Goal: Information Seeking & Learning: Find specific fact

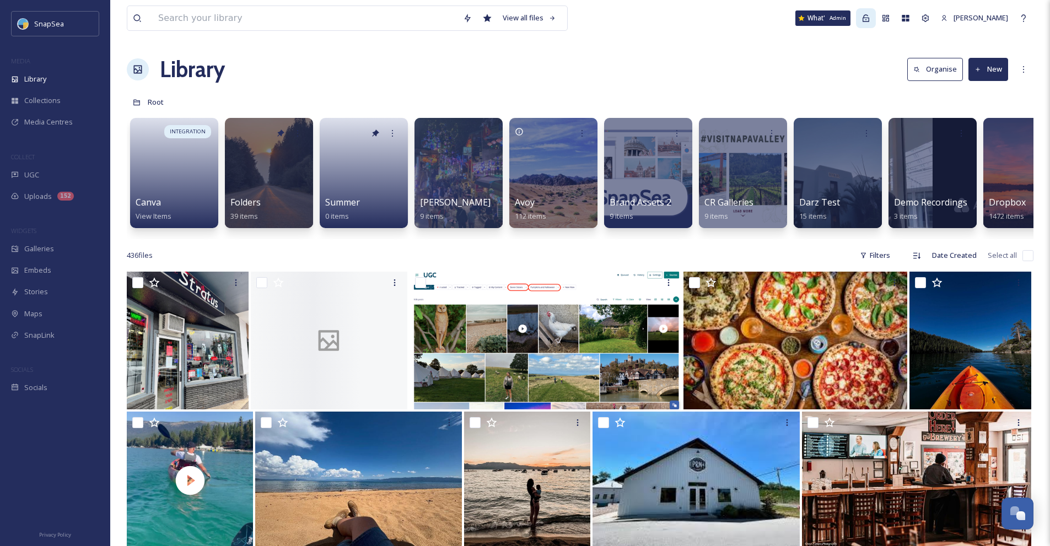
click at [875, 19] on div "Admin" at bounding box center [866, 18] width 20 height 20
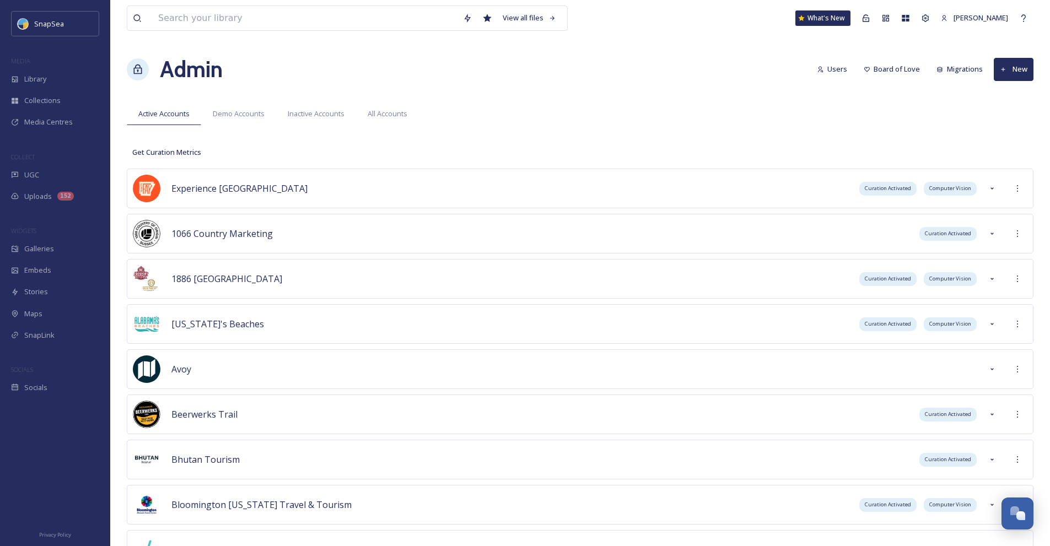
scroll to position [3665, 0]
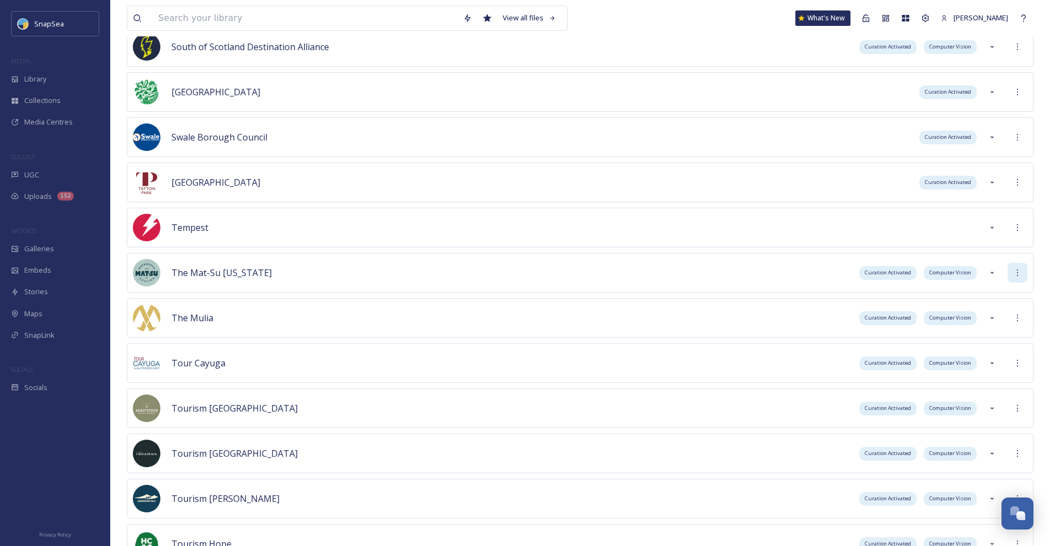
click at [1015, 273] on icon at bounding box center [1017, 272] width 9 height 9
click at [992, 291] on div "Sign into Team" at bounding box center [977, 296] width 98 height 21
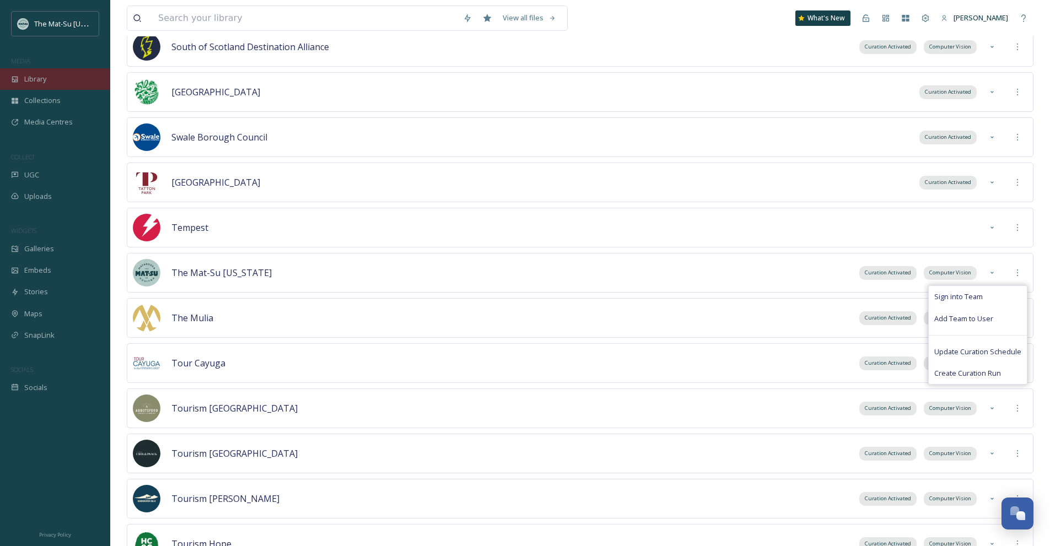
click at [33, 77] on span "Library" at bounding box center [35, 79] width 22 height 10
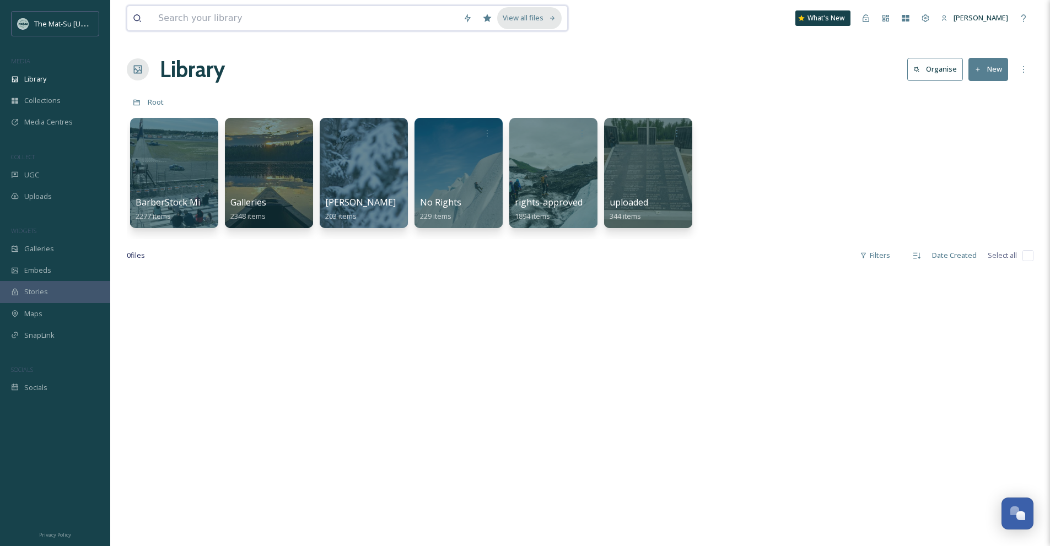
click at [549, 16] on icon at bounding box center [552, 18] width 7 height 7
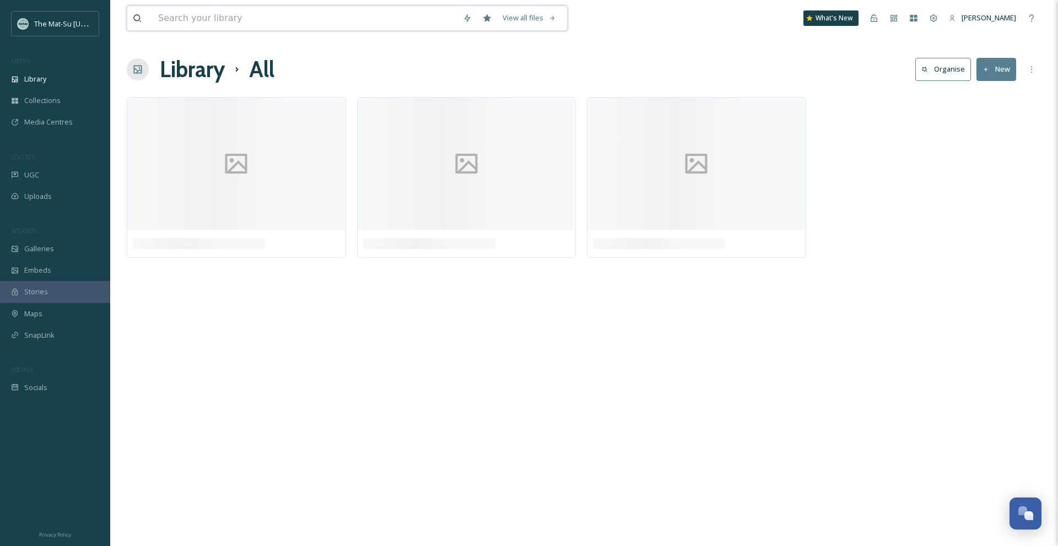
click at [316, 14] on input at bounding box center [305, 18] width 305 height 24
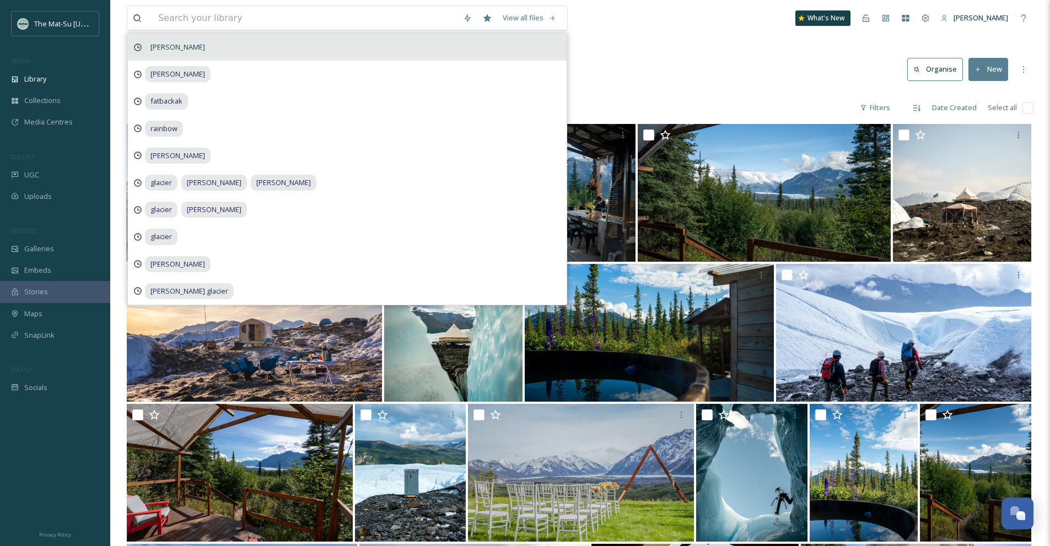
click at [308, 56] on div "[PERSON_NAME]" at bounding box center [347, 47] width 439 height 27
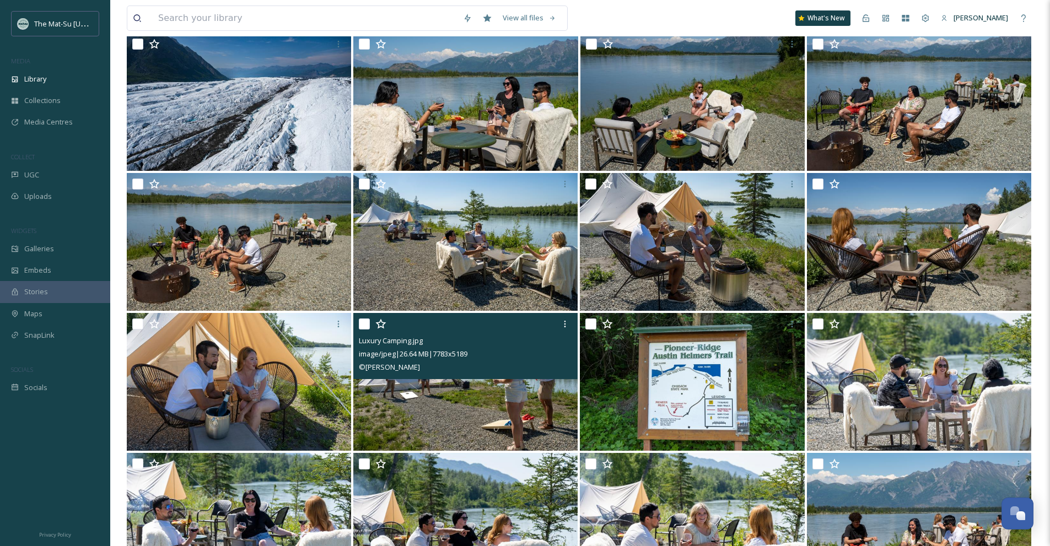
scroll to position [44, 0]
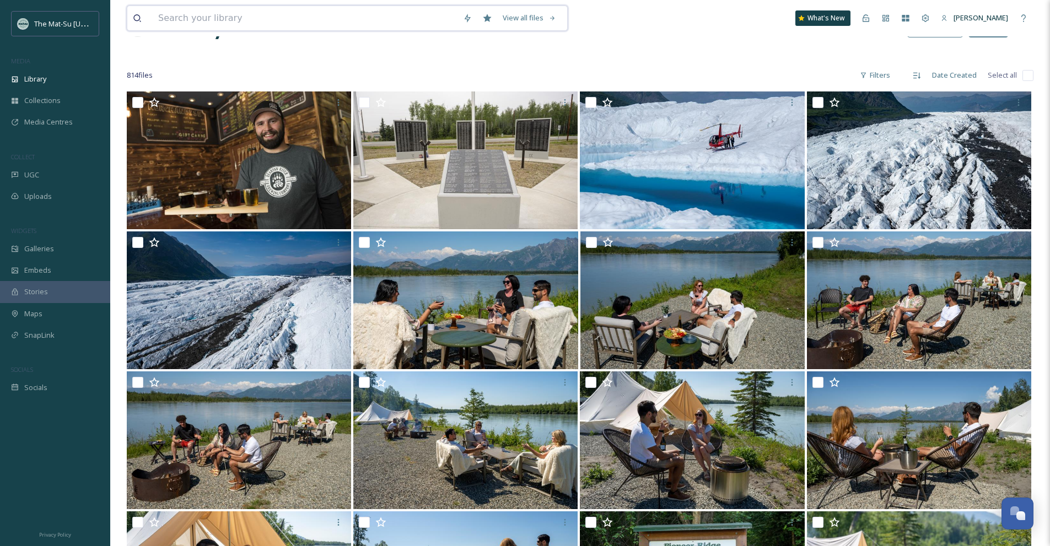
click at [279, 26] on input at bounding box center [305, 18] width 305 height 24
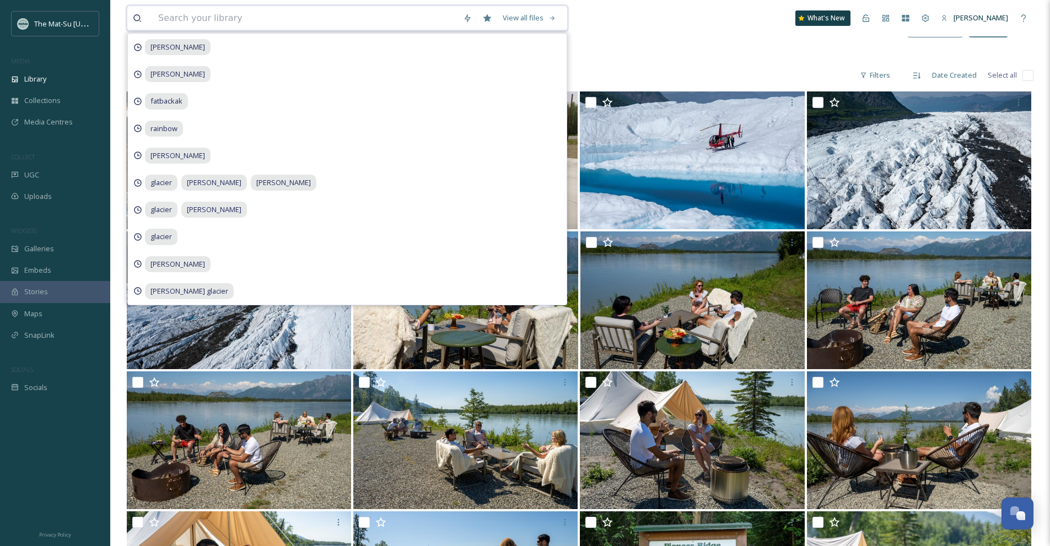
paste input "matsuvalleyak_03212025_1791439860849624"
type input "matsuvalleyak_03212025_1791439860849624"
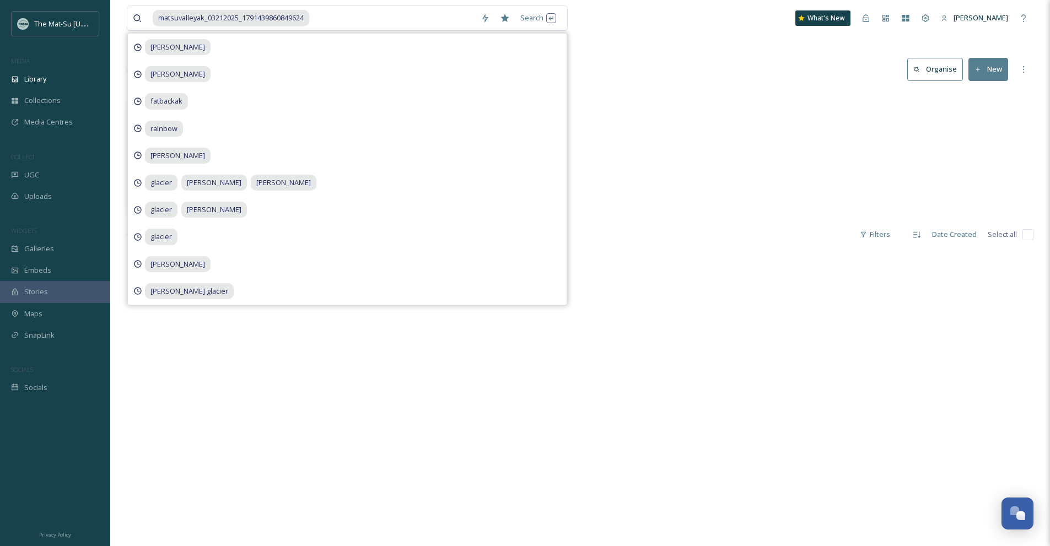
click at [672, 177] on div at bounding box center [580, 154] width 906 height 127
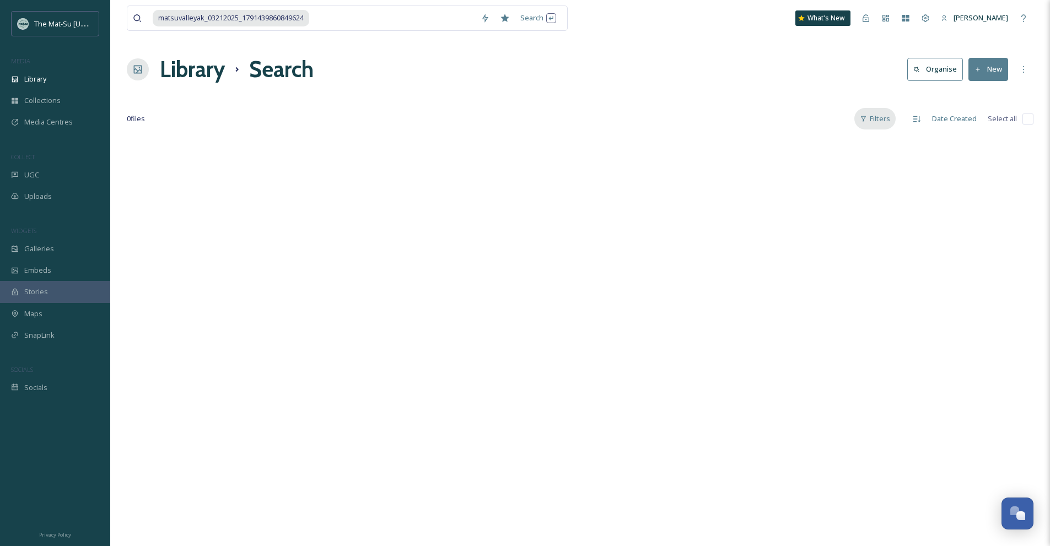
click at [864, 121] on icon at bounding box center [862, 118] width 7 height 7
click at [872, 252] on div "Archived" at bounding box center [840, 254] width 110 height 22
click at [369, 13] on input at bounding box center [392, 18] width 165 height 24
click at [91, 73] on div "Library" at bounding box center [55, 78] width 110 height 21
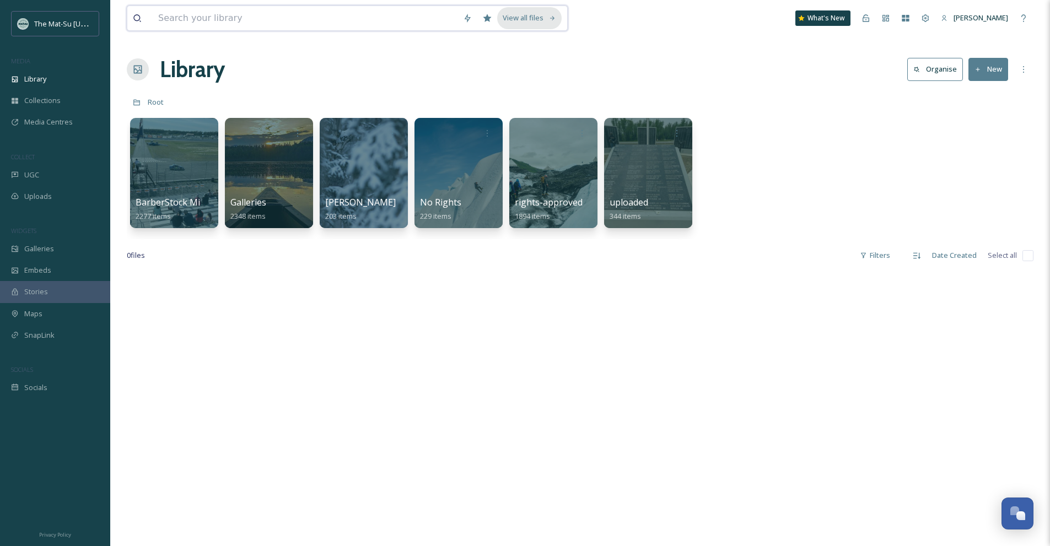
click at [513, 24] on div "View all files" at bounding box center [529, 17] width 64 height 21
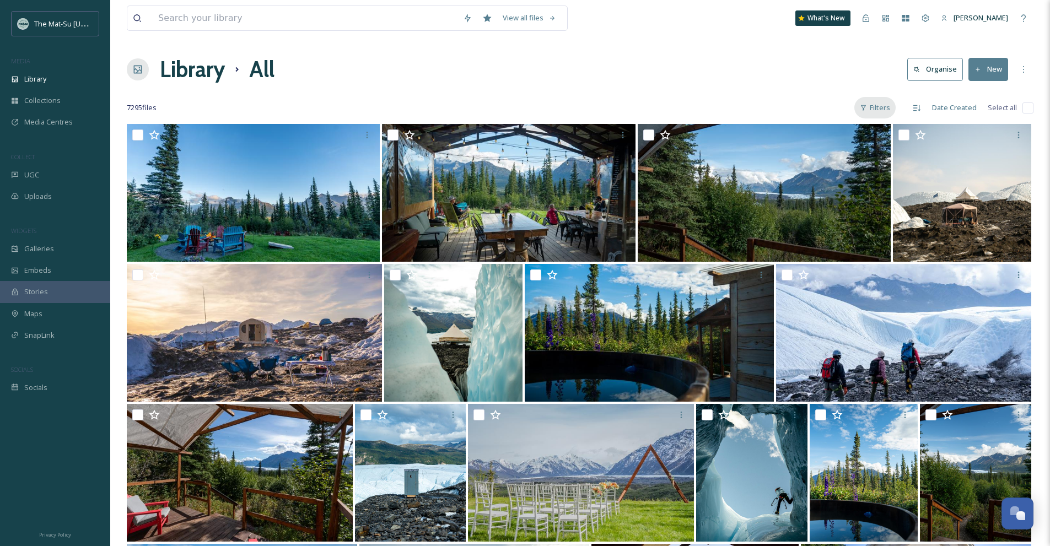
click at [874, 108] on div "Filters" at bounding box center [874, 107] width 41 height 21
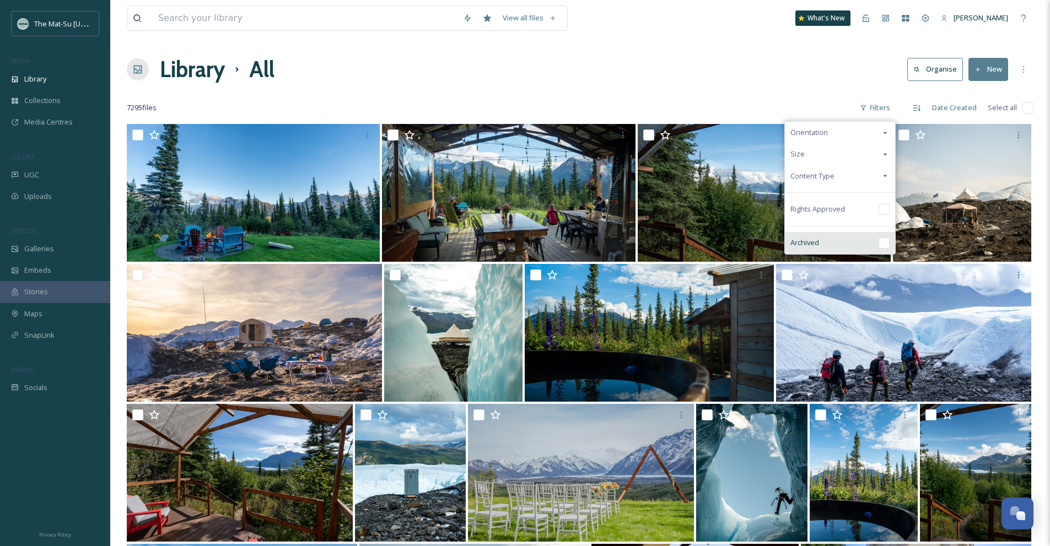
click at [861, 239] on div "Archived" at bounding box center [840, 243] width 110 height 22
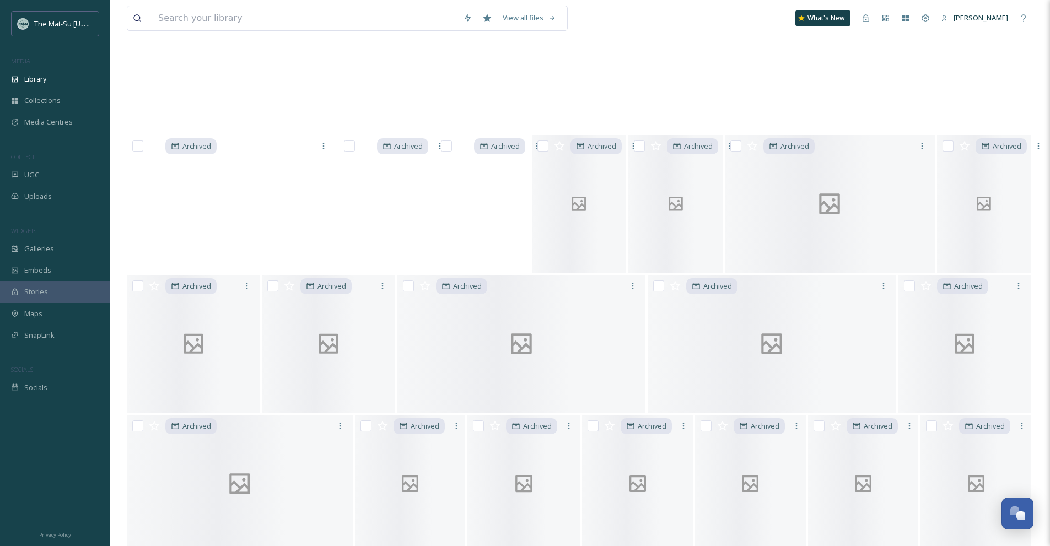
scroll to position [10627, 0]
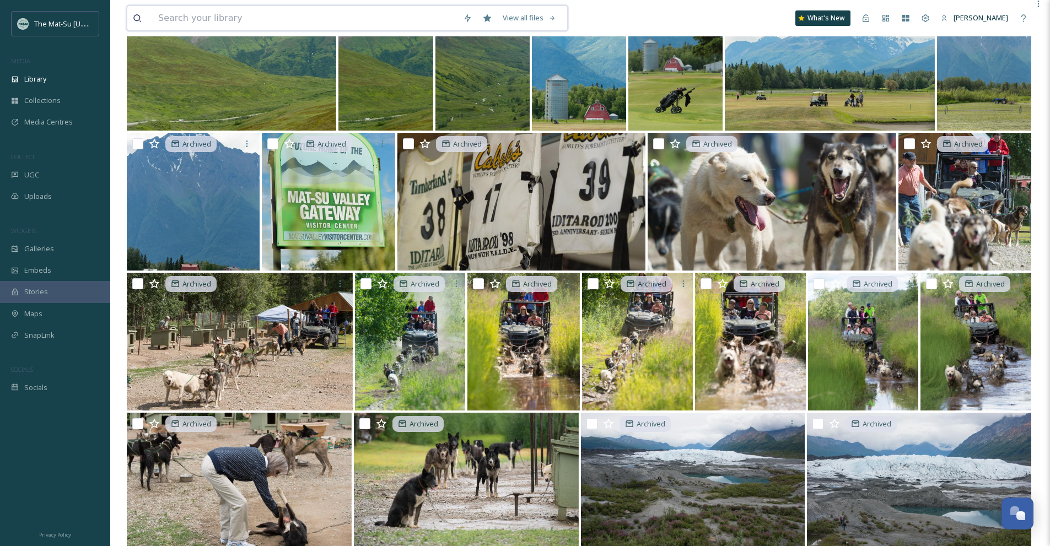
click at [283, 12] on input at bounding box center [305, 18] width 305 height 24
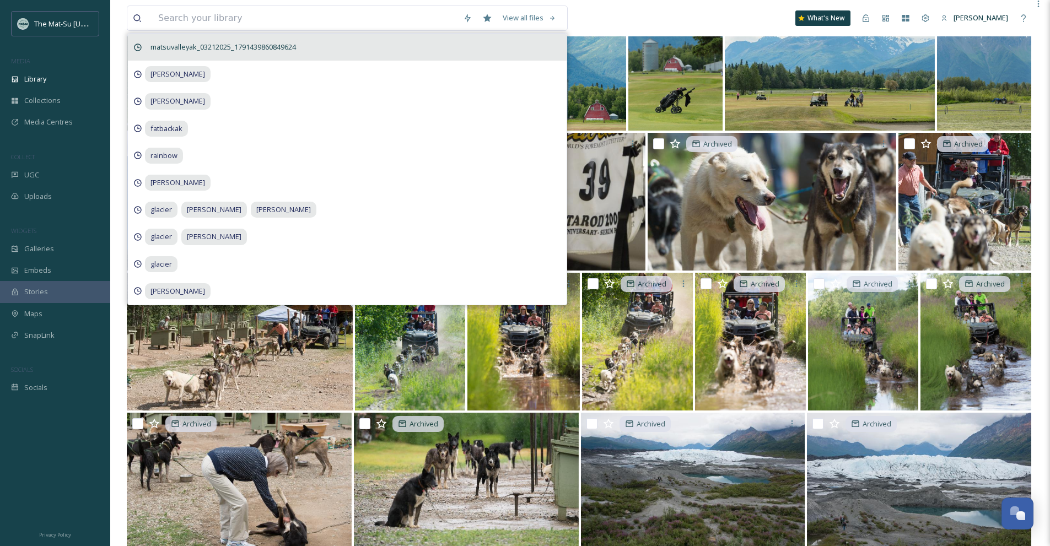
click at [265, 50] on span "matsuvalleyak_03212025_1791439860849624" at bounding box center [223, 47] width 156 height 16
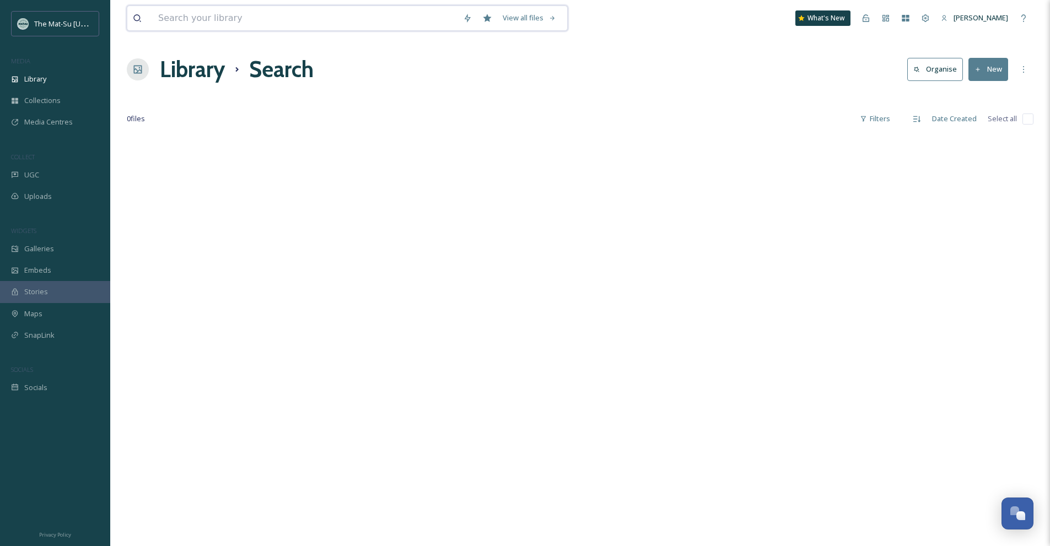
click at [268, 21] on input at bounding box center [305, 18] width 305 height 24
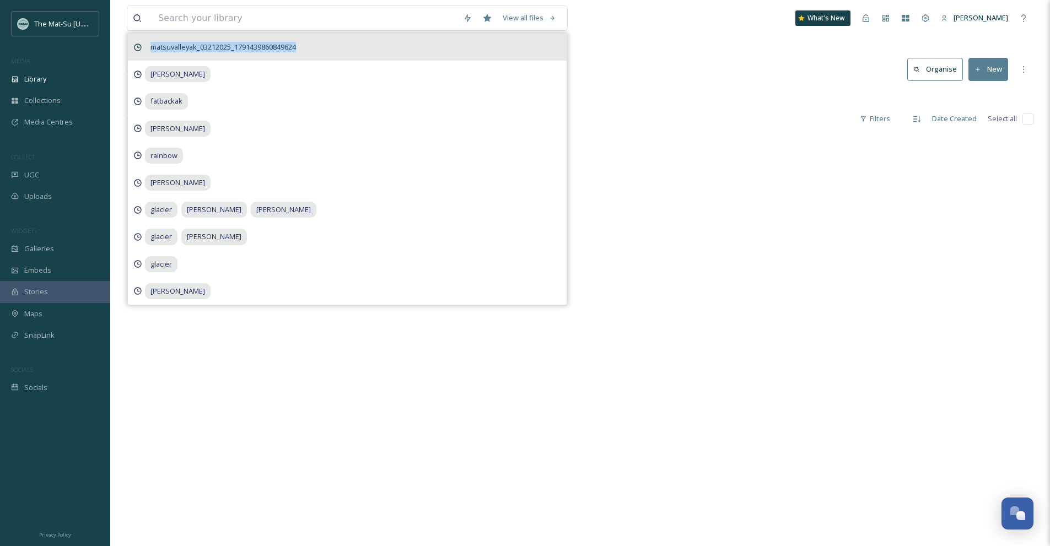
drag, startPoint x: 305, startPoint y: 43, endPoint x: 151, endPoint y: 44, distance: 153.7
click at [151, 44] on span "matsuvalleyak_03212025_1791439860849624" at bounding box center [223, 47] width 156 height 16
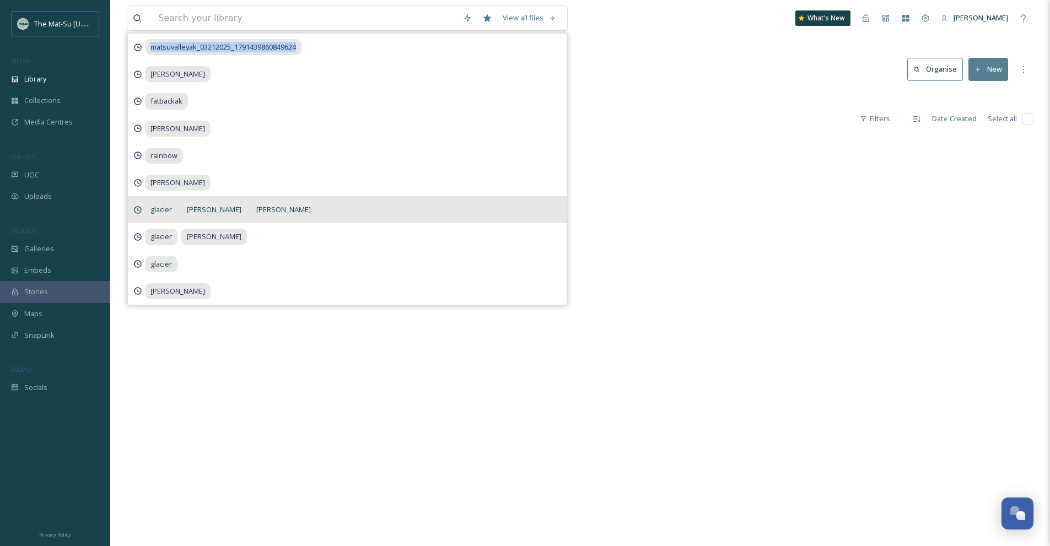
copy span "matsuvalleyak_03212025_1791439860849624"
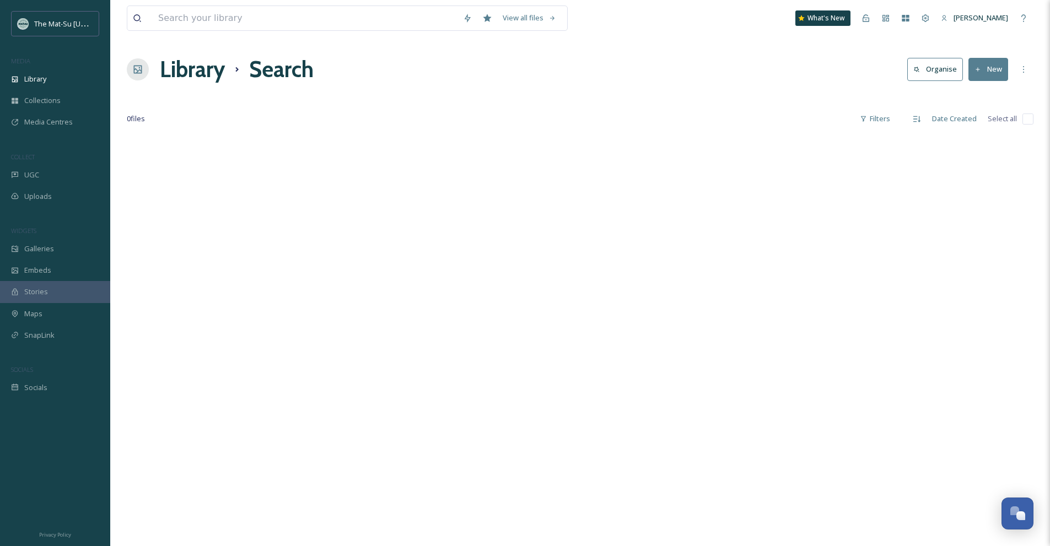
click at [611, 96] on div at bounding box center [580, 96] width 906 height 11
click at [601, 171] on div at bounding box center [580, 408] width 906 height 546
click at [372, 25] on input at bounding box center [305, 18] width 305 height 24
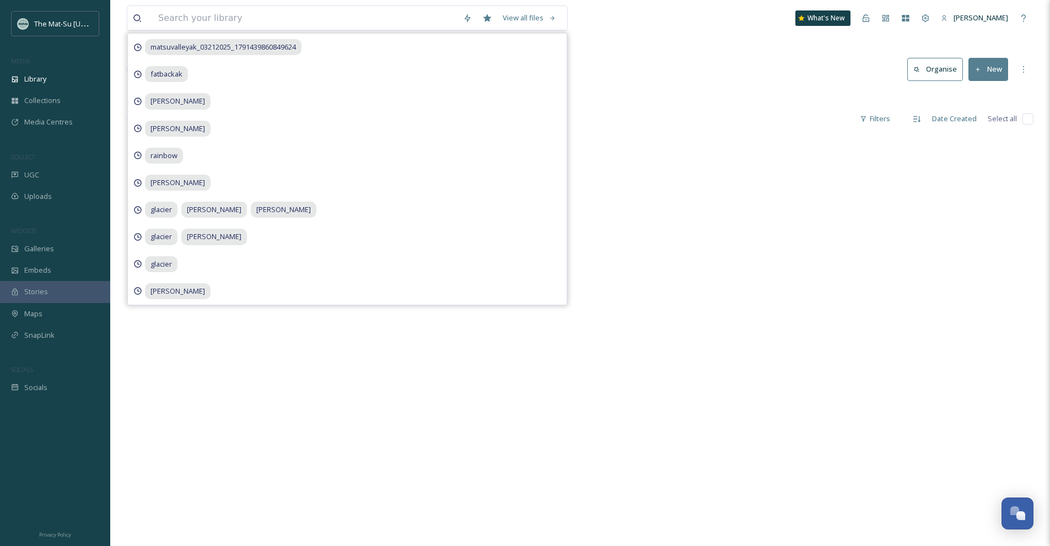
drag, startPoint x: 595, startPoint y: 123, endPoint x: 559, endPoint y: 86, distance: 51.8
click at [593, 117] on div "0 file s Filters Date Created Select all" at bounding box center [580, 118] width 906 height 21
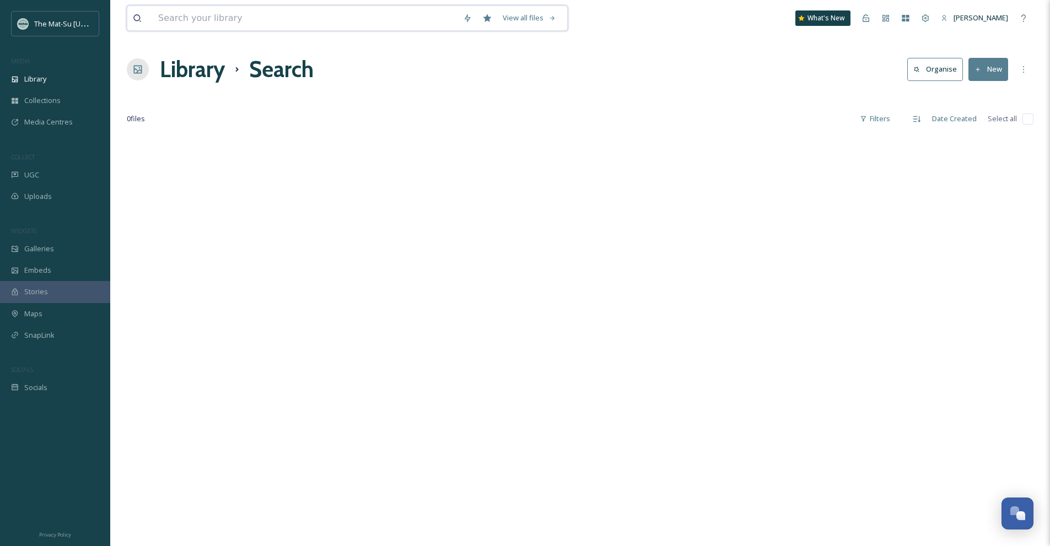
click at [269, 19] on input at bounding box center [305, 18] width 305 height 24
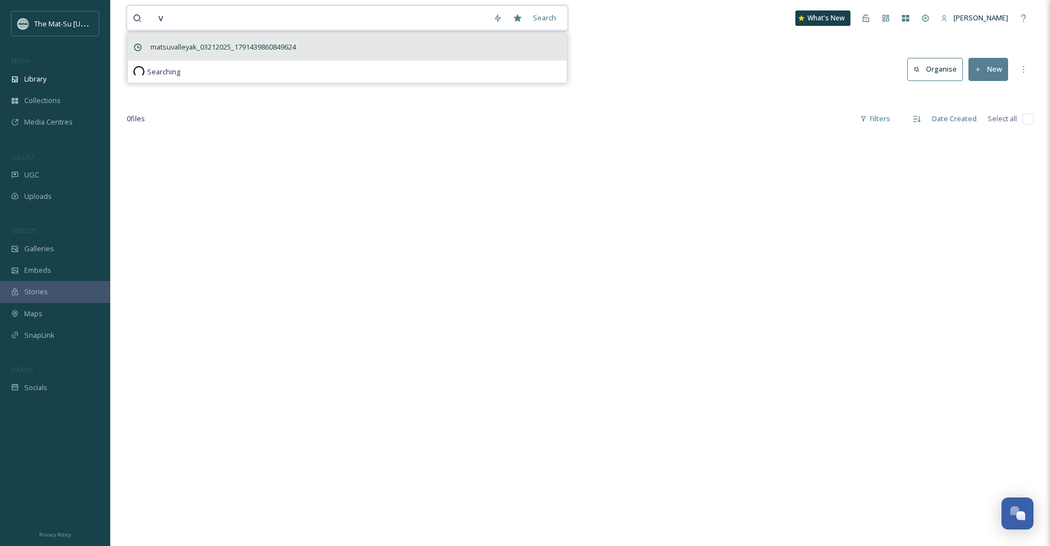
type input "v"
click at [280, 47] on span "matsuvalleyak_03212025_1791439860849624" at bounding box center [223, 47] width 156 height 16
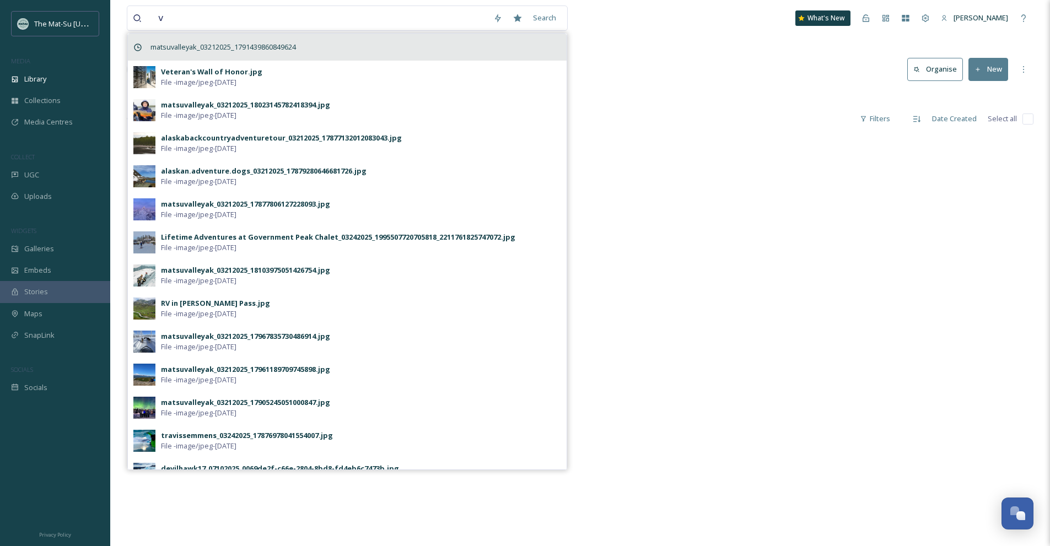
click at [260, 41] on span "matsuvalleyak_03212025_1791439860849624" at bounding box center [223, 47] width 156 height 16
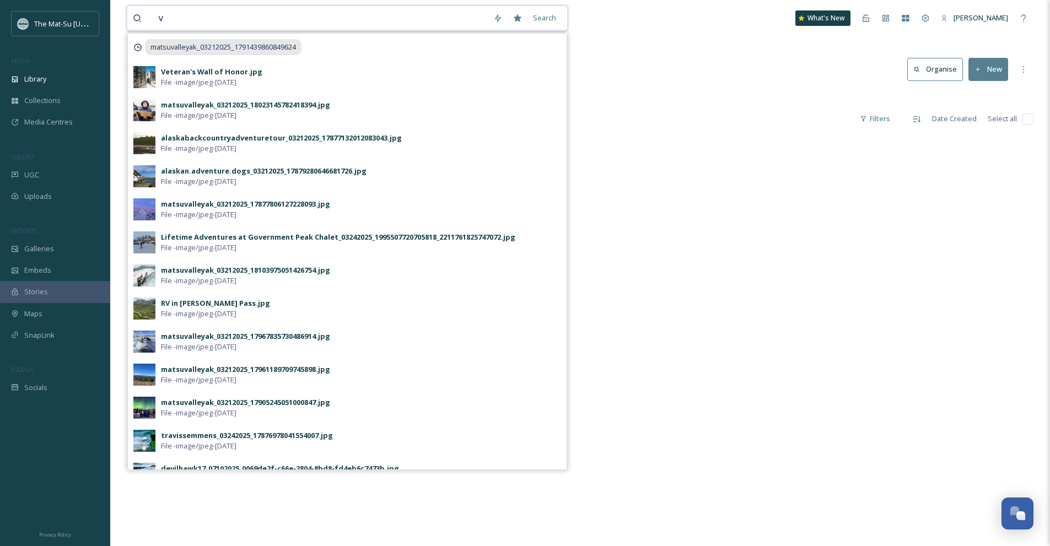
click at [233, 15] on input "v" at bounding box center [320, 18] width 335 height 24
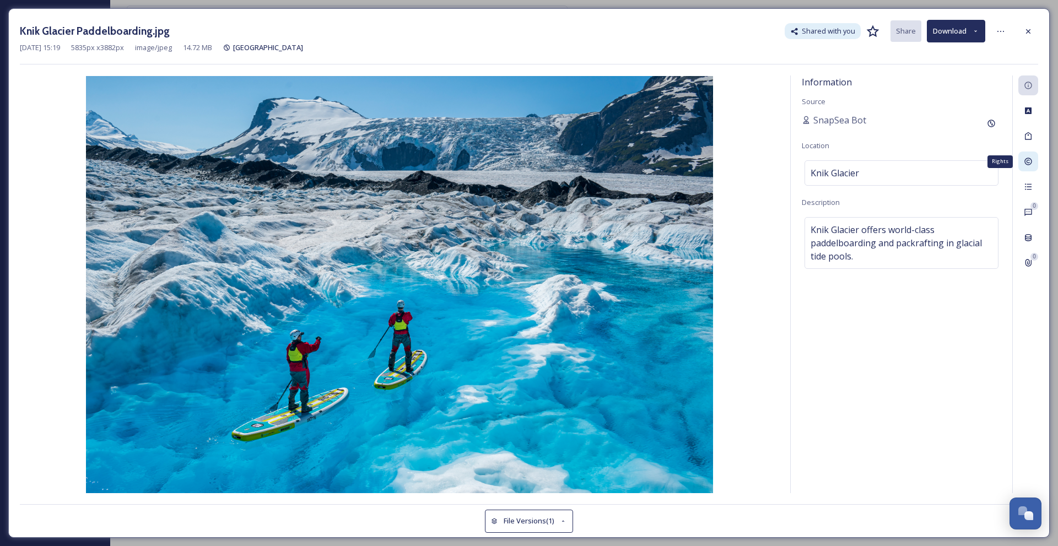
click at [1032, 160] on div "Rights" at bounding box center [1028, 162] width 20 height 20
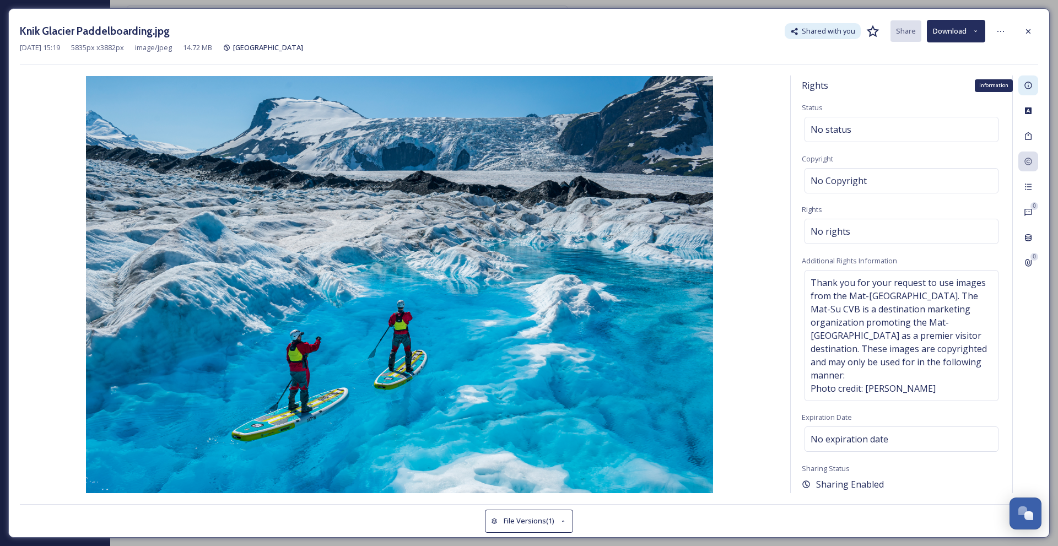
click at [1023, 84] on div "Information" at bounding box center [1028, 85] width 20 height 20
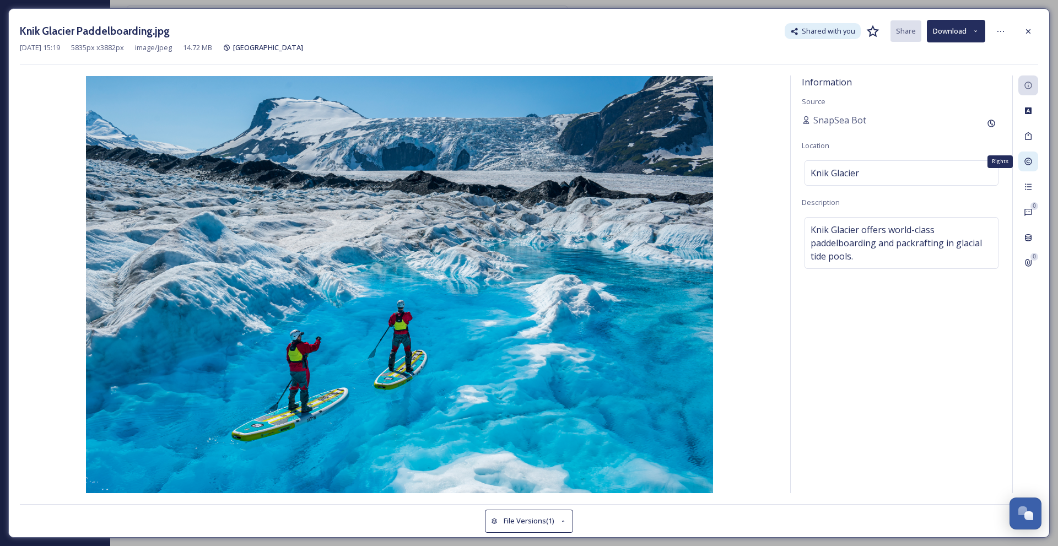
click at [1026, 164] on icon at bounding box center [1027, 161] width 7 height 7
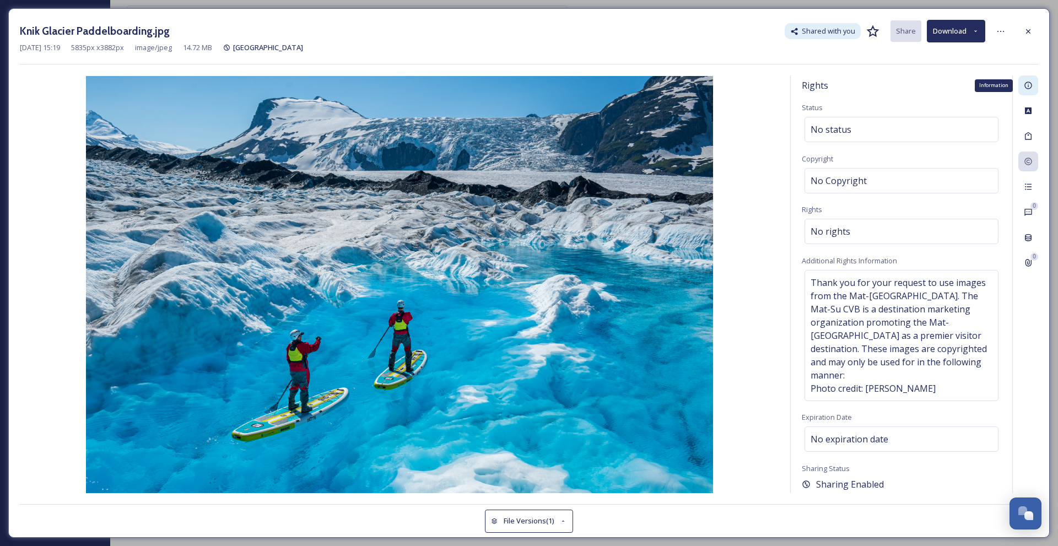
click at [1026, 85] on icon at bounding box center [1028, 85] width 9 height 9
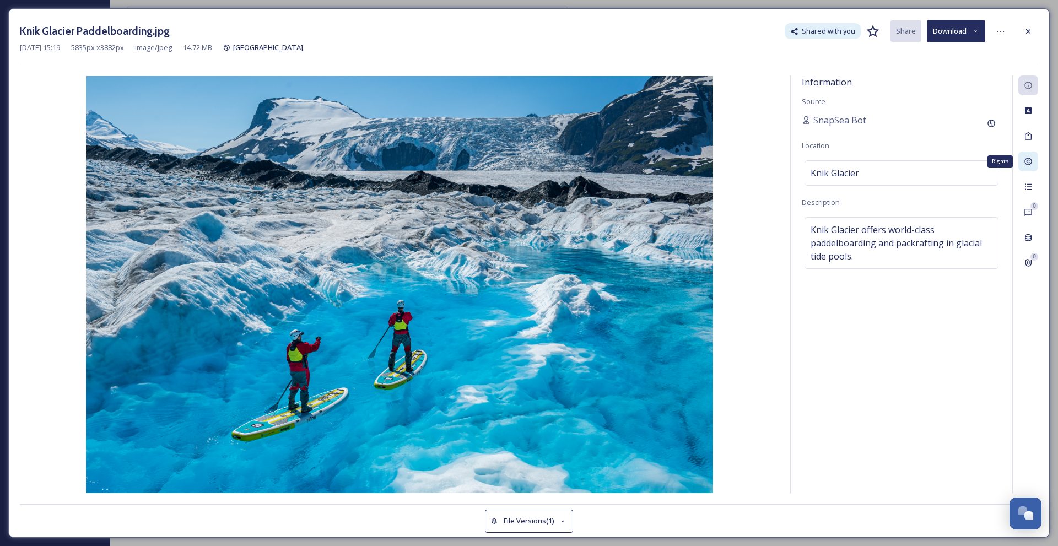
click at [1032, 160] on div "Rights" at bounding box center [1028, 162] width 20 height 20
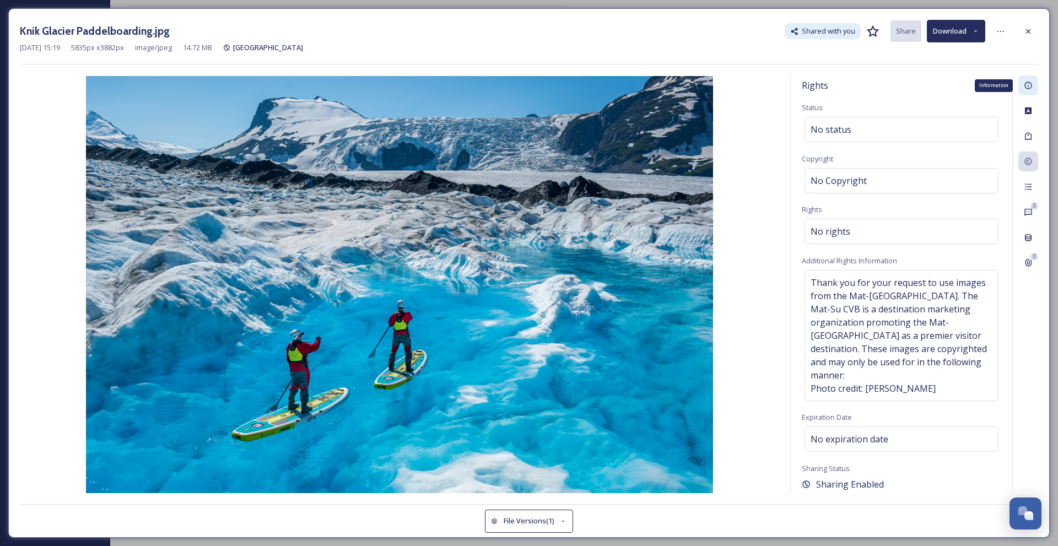
click at [1028, 82] on icon at bounding box center [1028, 85] width 9 height 9
